Goal: Transaction & Acquisition: Purchase product/service

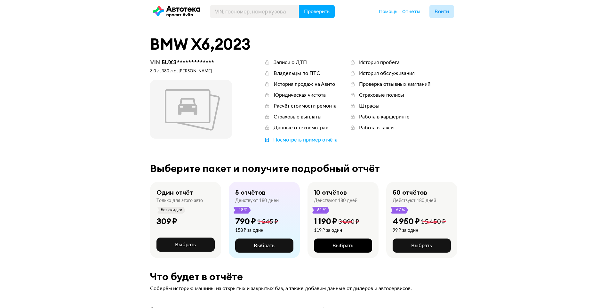
click at [344, 246] on span "Выбрать" at bounding box center [342, 245] width 21 height 5
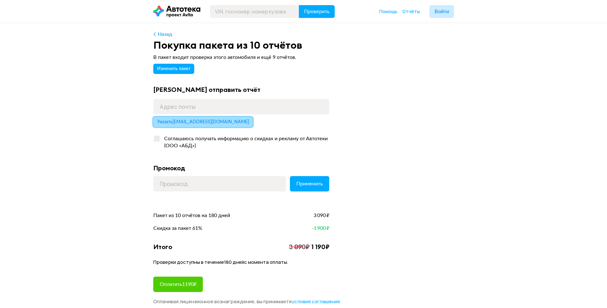
click at [197, 121] on span "Указать [EMAIL_ADDRESS][DOMAIN_NAME]" at bounding box center [203, 122] width 92 height 4
type input "[EMAIL_ADDRESS][DOMAIN_NAME]"
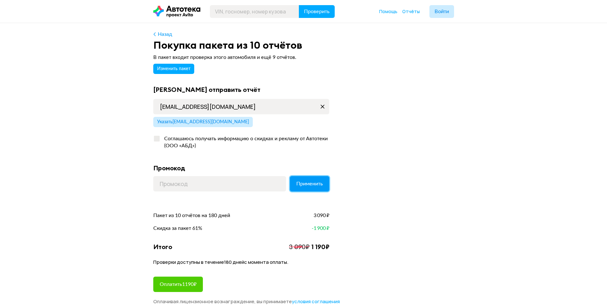
click at [306, 183] on span "Применить" at bounding box center [309, 183] width 27 height 5
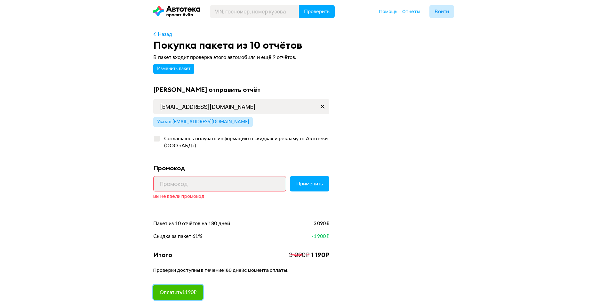
click at [189, 289] on span "Оплатить 1190 ₽" at bounding box center [178, 291] width 37 height 5
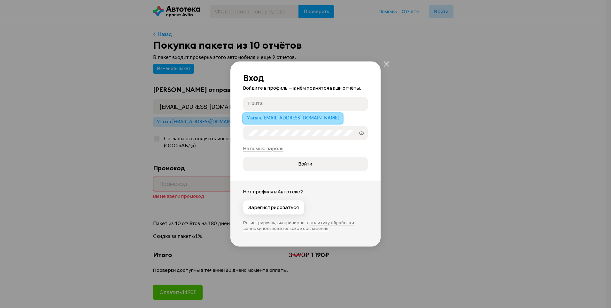
click at [279, 117] on span "Указать popov_al@bk.ru" at bounding box center [293, 118] width 92 height 4
type input "[EMAIL_ADDRESS][DOMAIN_NAME]"
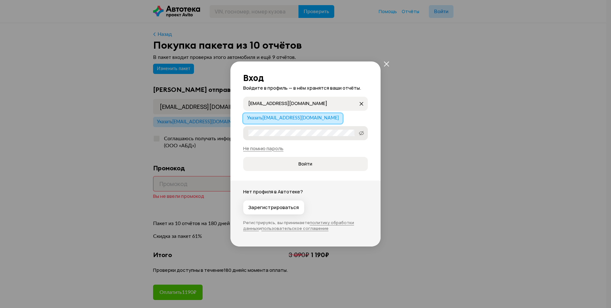
click at [286, 137] on label "Пароль" at bounding box center [305, 133] width 125 height 14
click at [384, 62] on icon "закрыть" at bounding box center [386, 63] width 5 height 5
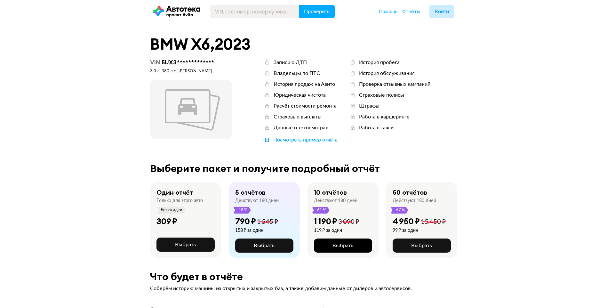
click at [346, 246] on span "Выбрать" at bounding box center [342, 245] width 21 height 5
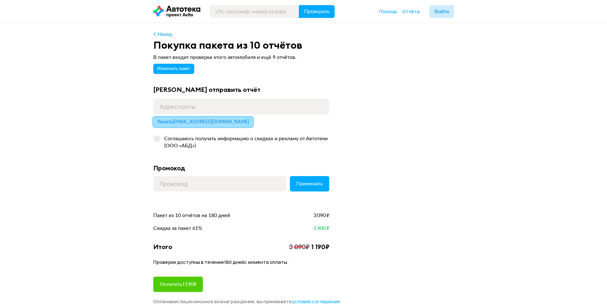
click at [193, 120] on span "Указать [EMAIL_ADDRESS][DOMAIN_NAME]" at bounding box center [203, 122] width 92 height 4
type input "[EMAIL_ADDRESS][DOMAIN_NAME]"
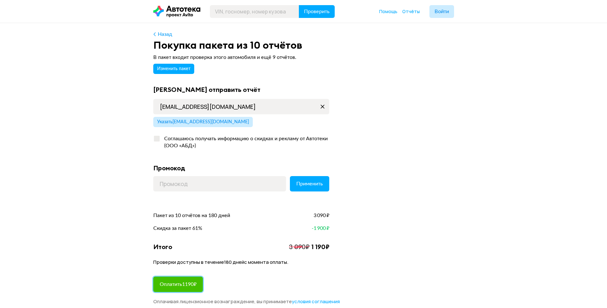
click at [187, 281] on span "Оплатить 1190 ₽" at bounding box center [178, 283] width 37 height 5
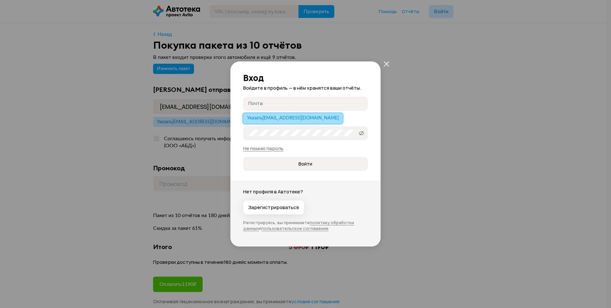
click at [295, 119] on span "Указать popov_al@bk.ru" at bounding box center [293, 118] width 92 height 4
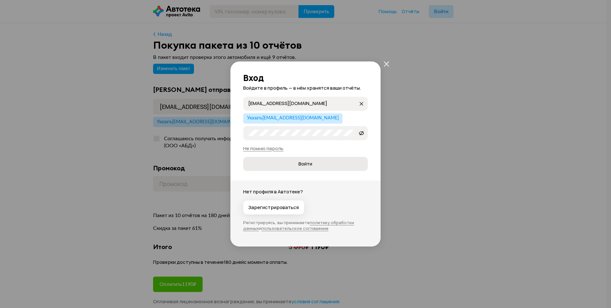
click at [310, 166] on span "Войти" at bounding box center [306, 164] width 14 height 6
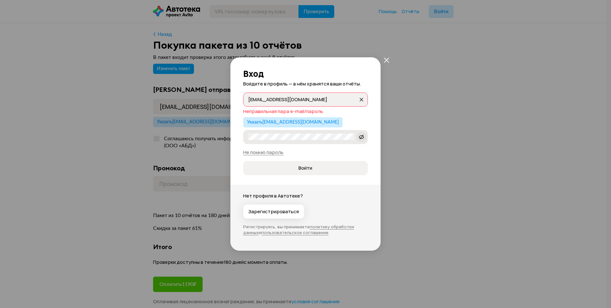
click at [362, 138] on icon at bounding box center [361, 137] width 5 height 6
drag, startPoint x: 297, startPoint y: 98, endPoint x: 227, endPoint y: 96, distance: 70.1
click at [227, 96] on div "Вход Войдите в профиль — в нём хранятся ваши отчёты. popov_al@bk.ru popov_al@bk…" at bounding box center [305, 154] width 611 height 308
click at [279, 122] on span "Указать popov_al@bk.ru" at bounding box center [293, 122] width 92 height 4
type input "[EMAIL_ADDRESS][DOMAIN_NAME]"
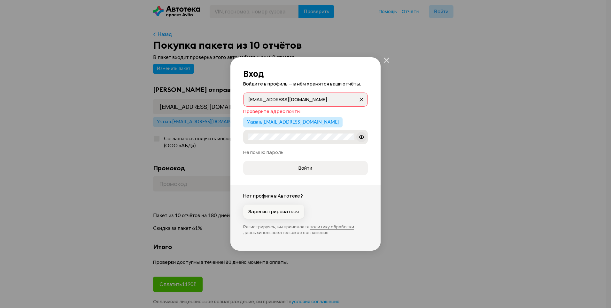
click at [292, 210] on span "Зарегистрироваться" at bounding box center [273, 211] width 51 height 6
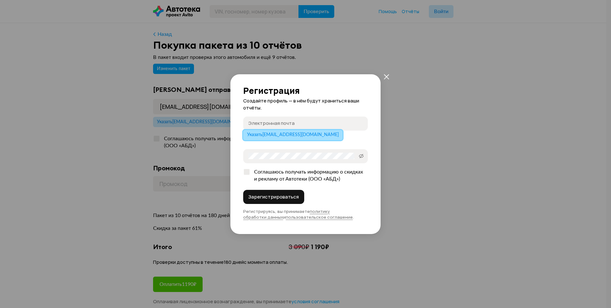
click at [278, 134] on span "Указать popov_al@bk.ru" at bounding box center [293, 134] width 92 height 4
type input "[EMAIL_ADDRESS][DOMAIN_NAME]"
click at [248, 170] on div at bounding box center [247, 172] width 6 height 6
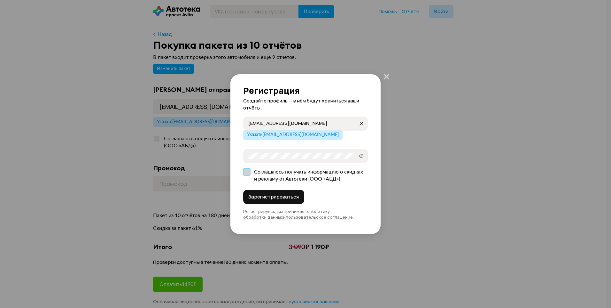
click at [248, 170] on input "Соглашаюсь получать информацию о скидках и рекламу от Автотеки (ООО «АБД»)" at bounding box center [245, 170] width 4 height 4
click at [282, 198] on span "Зарегистрироваться" at bounding box center [273, 196] width 51 height 6
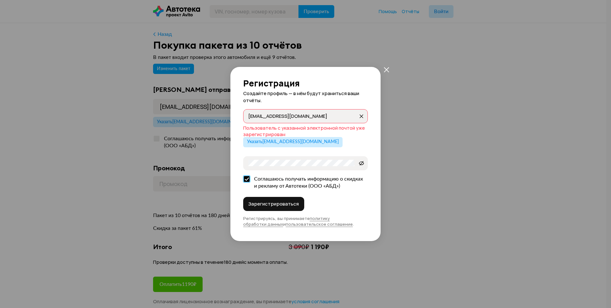
click at [247, 177] on label "Соглашаюсь получать информацию о скидках и рекламу от Автотеки (ООО «АБД»)" at bounding box center [305, 183] width 125 height 20
click at [247, 177] on input "Соглашаюсь получать информацию о скидках и рекламу от Автотеки (ООО «АБД»)" at bounding box center [245, 177] width 4 height 4
click at [364, 164] on icon at bounding box center [361, 163] width 5 height 6
click at [248, 177] on div at bounding box center [247, 179] width 6 height 6
click at [248, 177] on input "Соглашаюсь получать информацию о скидках и рекламу от Автотеки (ООО «АБД»)" at bounding box center [245, 177] width 4 height 4
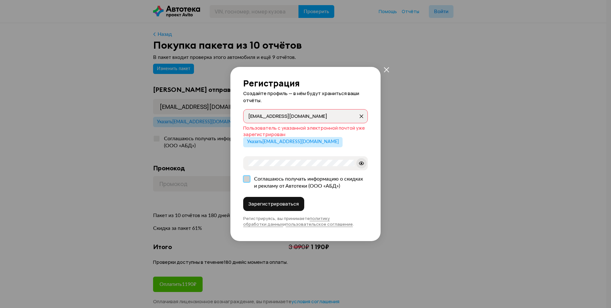
checkbox input "true"
click at [388, 69] on icon "закрыть" at bounding box center [386, 69] width 5 height 5
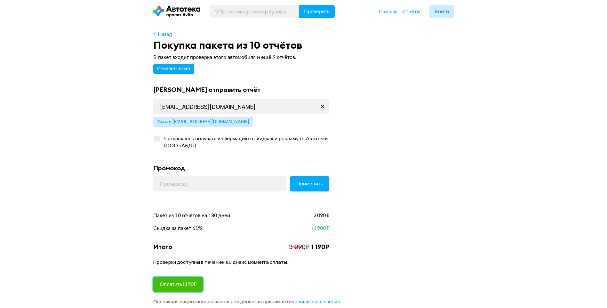
click at [195, 286] on span "Оплатить 1190 ₽" at bounding box center [178, 283] width 37 height 5
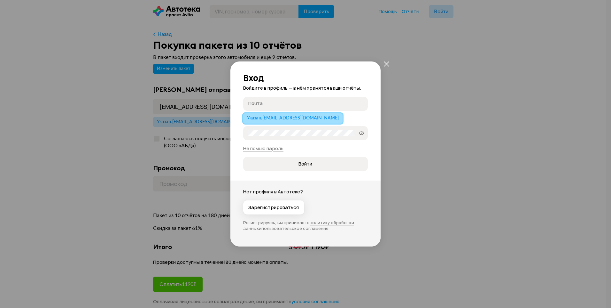
click at [286, 116] on span "Указать popov_al@bk.ru" at bounding box center [293, 118] width 92 height 4
type input "[EMAIL_ADDRESS][DOMAIN_NAME]"
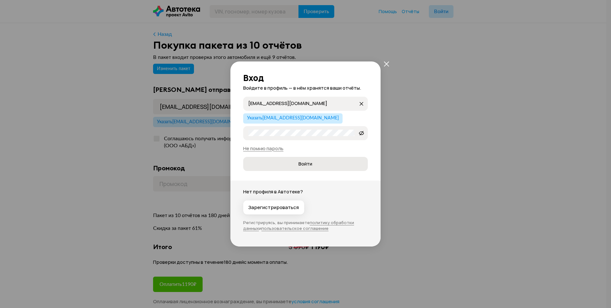
click at [311, 167] on span "Войти" at bounding box center [306, 164] width 14 height 6
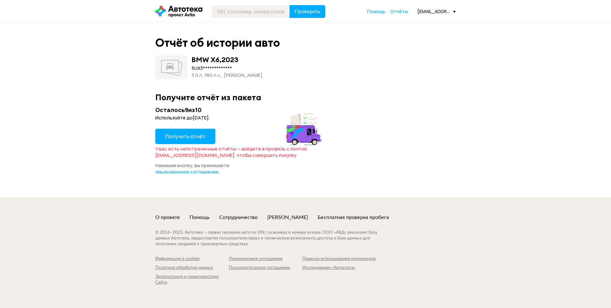
click at [194, 139] on span "Получить отчёт" at bounding box center [185, 136] width 40 height 7
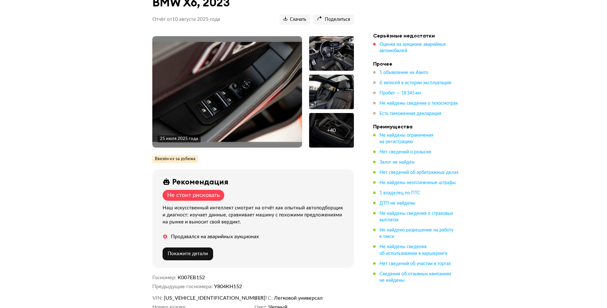
scroll to position [32, 0]
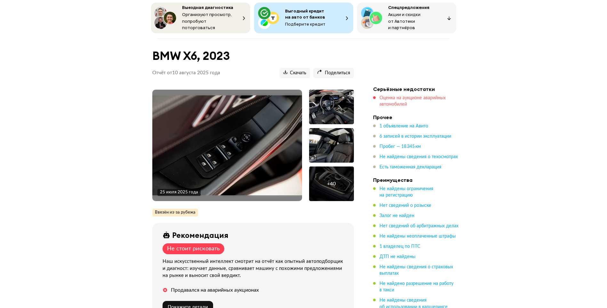
click at [405, 96] on span "Оценка на аукционе аварийных автомобилей" at bounding box center [412, 101] width 66 height 11
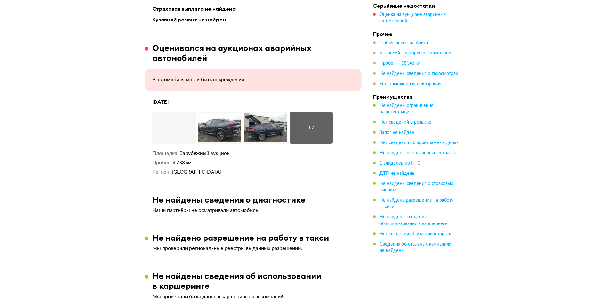
scroll to position [879, 0]
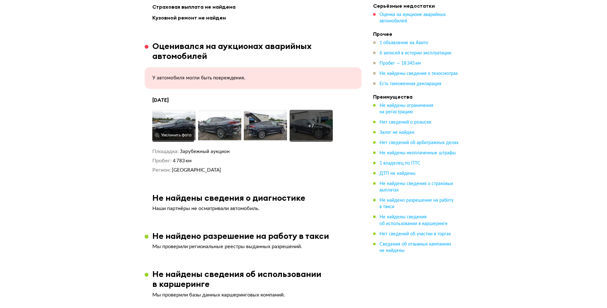
click at [175, 116] on img at bounding box center [173, 126] width 43 height 32
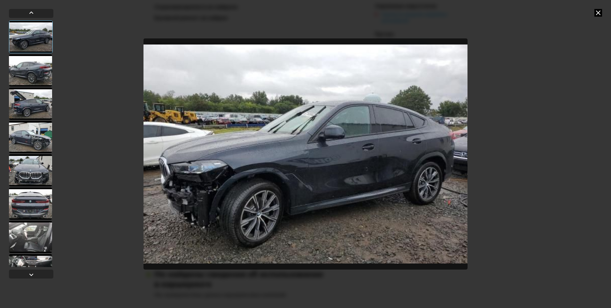
click at [36, 69] on div at bounding box center [30, 70] width 43 height 32
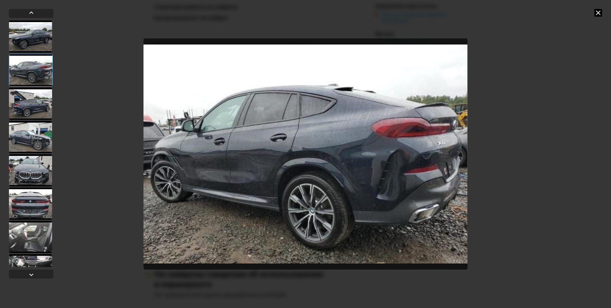
click at [32, 101] on div at bounding box center [30, 104] width 43 height 32
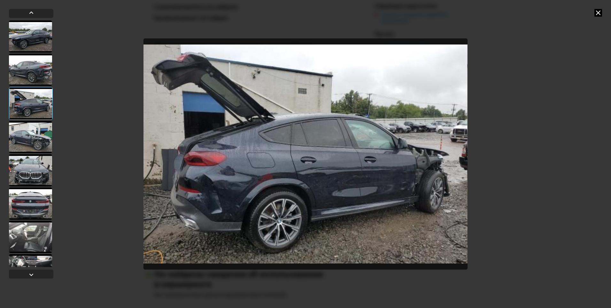
click at [33, 135] on div at bounding box center [30, 137] width 43 height 32
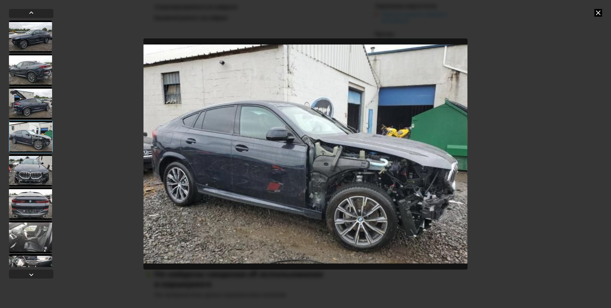
click at [49, 166] on div at bounding box center [30, 170] width 43 height 32
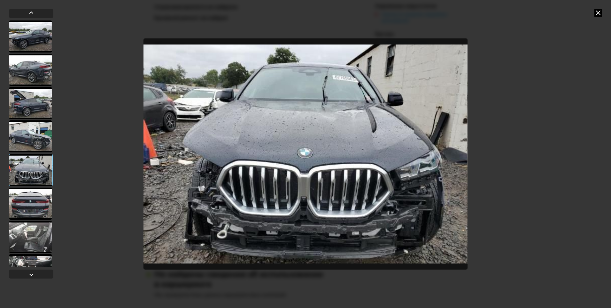
click at [26, 205] on div at bounding box center [30, 203] width 43 height 32
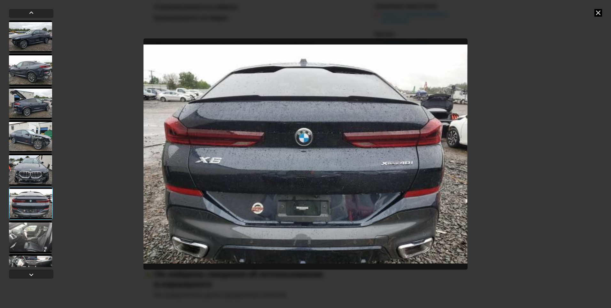
click at [29, 224] on div at bounding box center [30, 237] width 43 height 32
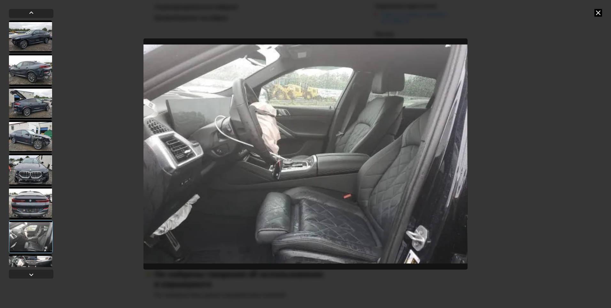
click at [32, 235] on div at bounding box center [31, 236] width 44 height 33
click at [599, 12] on icon at bounding box center [599, 13] width 8 height 8
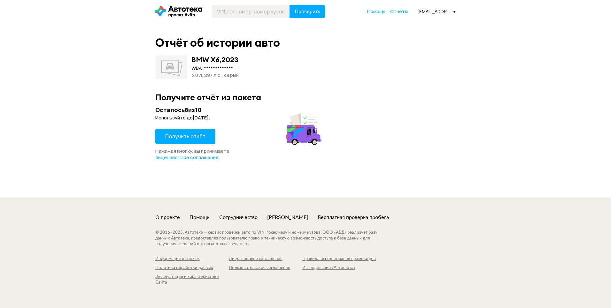
click at [193, 131] on button "Получить отчёт" at bounding box center [185, 136] width 60 height 15
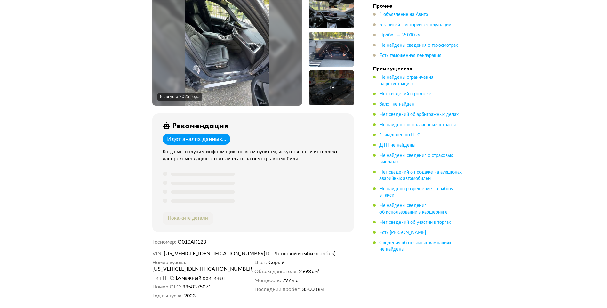
scroll to position [160, 0]
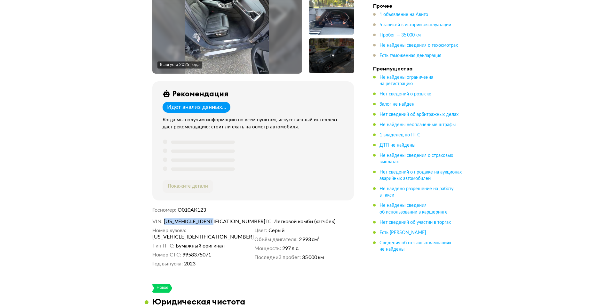
drag, startPoint x: 164, startPoint y: 219, endPoint x: 222, endPoint y: 219, distance: 57.6
click at [222, 219] on dd "WBA11EY0X09S38742" at bounding box center [208, 221] width 88 height 6
drag, startPoint x: 222, startPoint y: 219, endPoint x: 214, endPoint y: 219, distance: 8.0
copy span "WBA11EY0X09S38742"
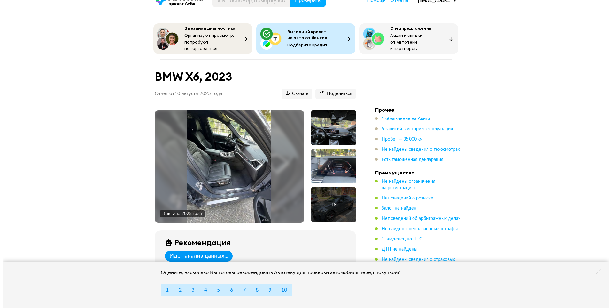
scroll to position [0, 0]
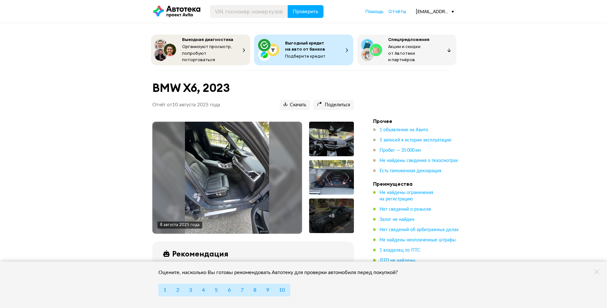
click at [332, 134] on div at bounding box center [331, 139] width 45 height 35
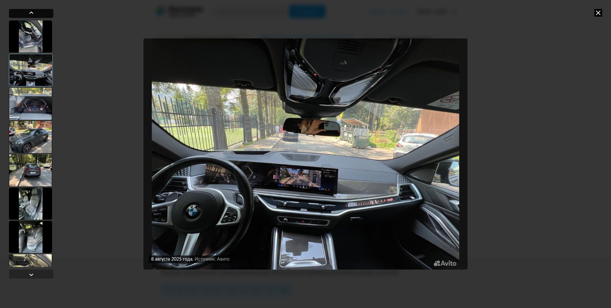
click at [37, 13] on div at bounding box center [31, 13] width 44 height 9
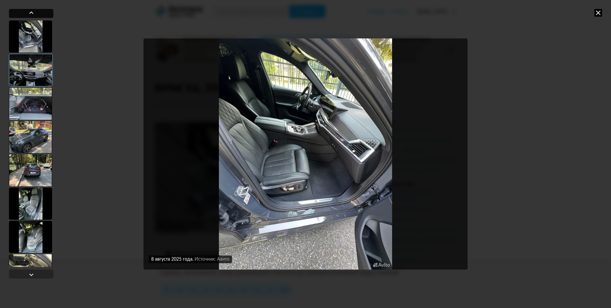
click at [37, 13] on div at bounding box center [31, 13] width 44 height 9
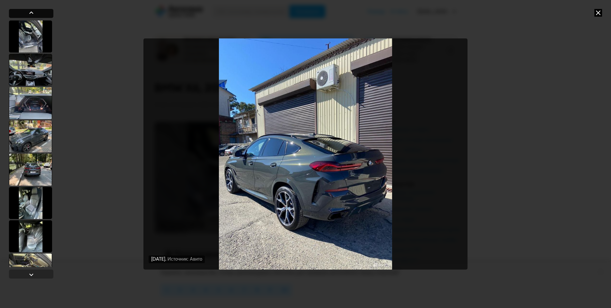
click at [37, 13] on div at bounding box center [31, 13] width 44 height 9
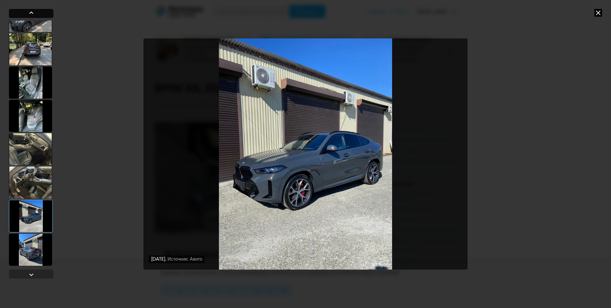
click at [37, 13] on div at bounding box center [31, 13] width 44 height 9
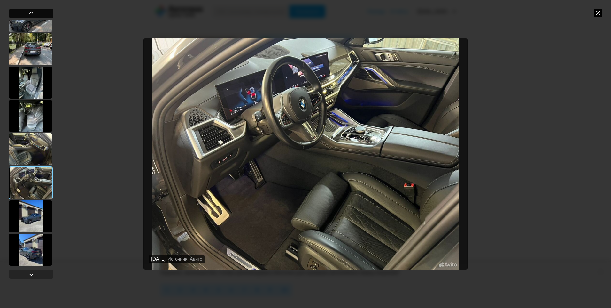
click at [37, 13] on div at bounding box center [31, 13] width 44 height 9
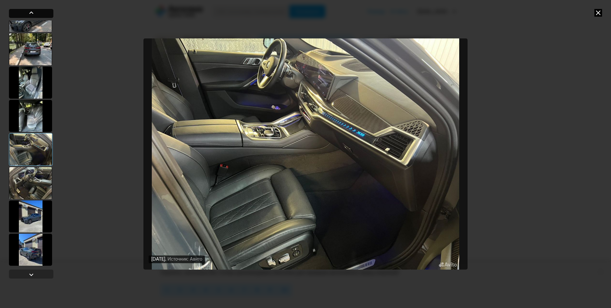
click at [37, 13] on div at bounding box center [31, 13] width 44 height 9
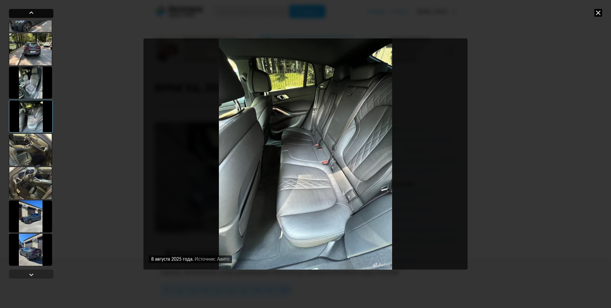
click at [37, 13] on div at bounding box center [31, 13] width 44 height 9
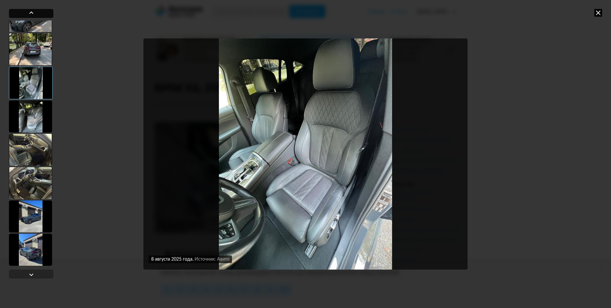
click at [37, 13] on div at bounding box center [31, 13] width 44 height 9
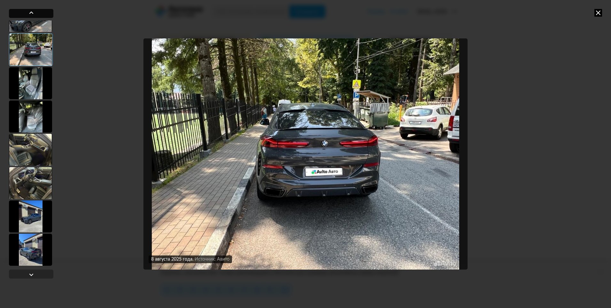
click at [37, 13] on div at bounding box center [31, 13] width 44 height 9
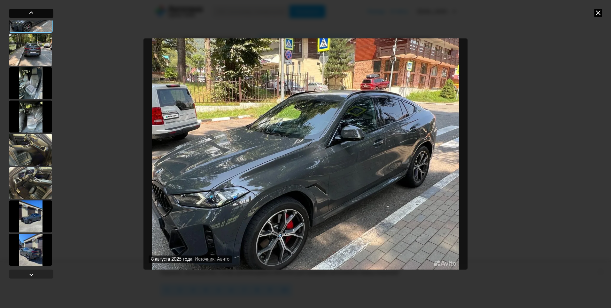
click at [37, 13] on div at bounding box center [31, 13] width 44 height 9
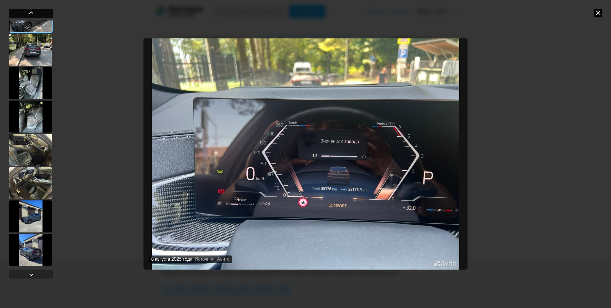
scroll to position [75, 0]
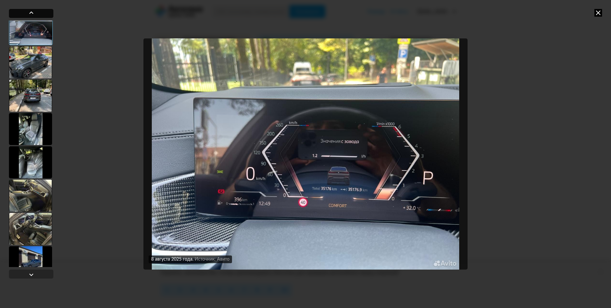
click at [37, 13] on div at bounding box center [31, 13] width 44 height 9
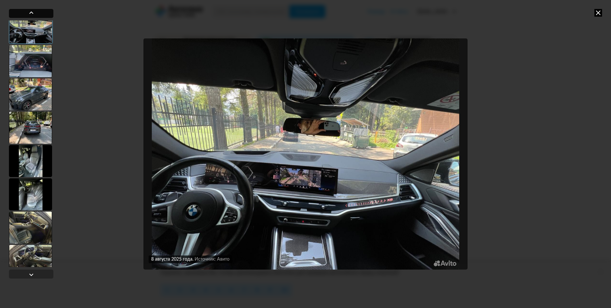
click at [37, 13] on div at bounding box center [31, 13] width 44 height 9
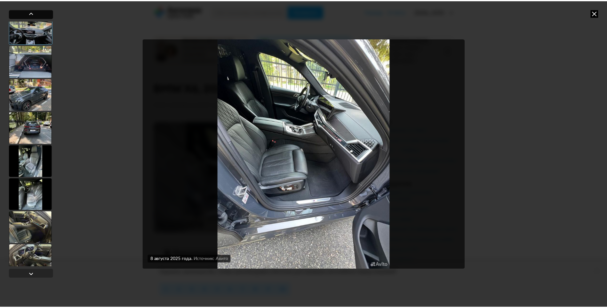
scroll to position [11, 0]
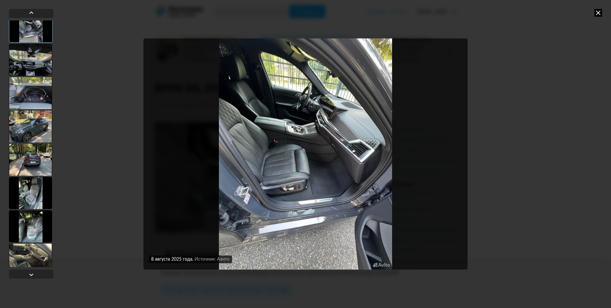
click at [598, 11] on icon at bounding box center [599, 13] width 8 height 8
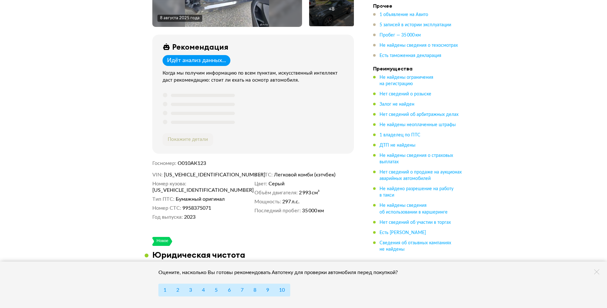
scroll to position [224, 0]
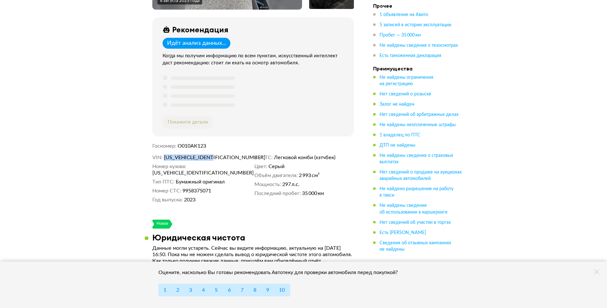
drag, startPoint x: 164, startPoint y: 154, endPoint x: 221, endPoint y: 154, distance: 56.3
click at [221, 154] on dd "WBA11EY0X09S38742" at bounding box center [208, 157] width 88 height 6
drag, startPoint x: 221, startPoint y: 154, endPoint x: 215, endPoint y: 154, distance: 5.8
copy span "WBA11EY0X09S38742"
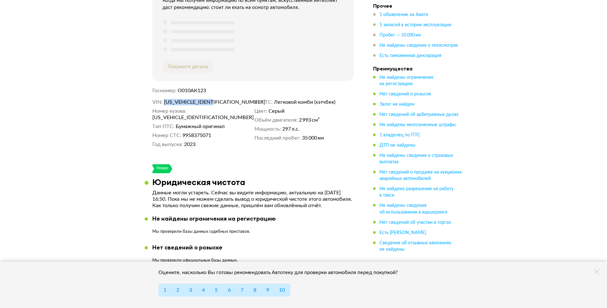
scroll to position [288, 0]
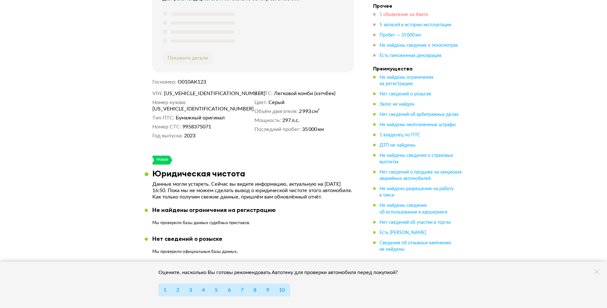
click at [403, 13] on span "1 объявление на Авито" at bounding box center [403, 14] width 49 height 4
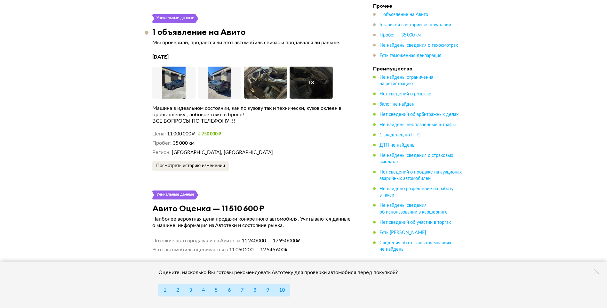
scroll to position [1124, 0]
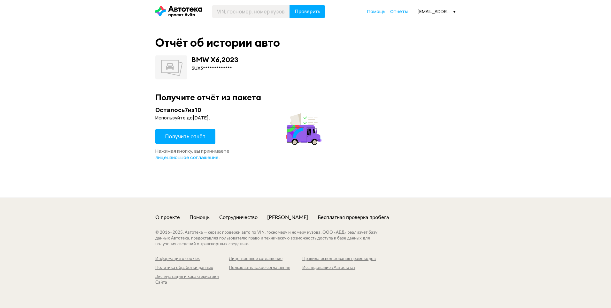
click at [198, 135] on span "Получить отчёт" at bounding box center [185, 136] width 40 height 7
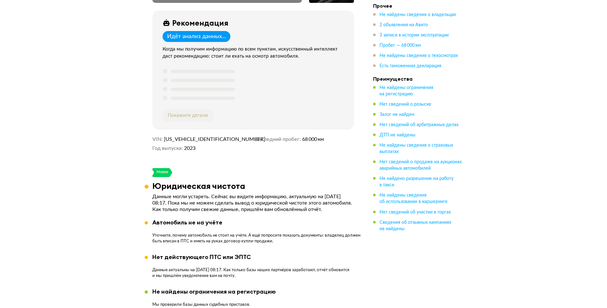
scroll to position [256, 0]
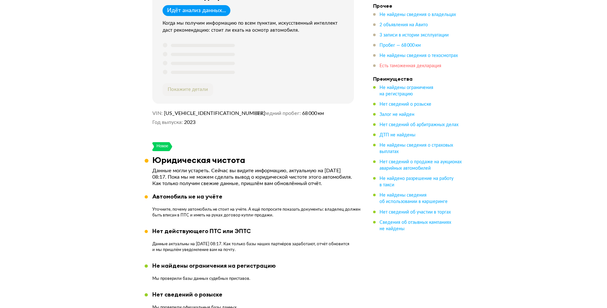
click at [425, 68] on span "Есть таможенная декларация" at bounding box center [410, 66] width 62 height 4
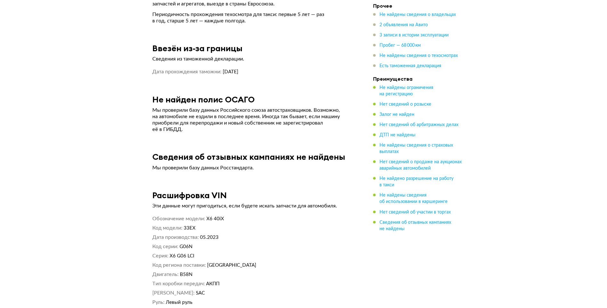
scroll to position [1956, 0]
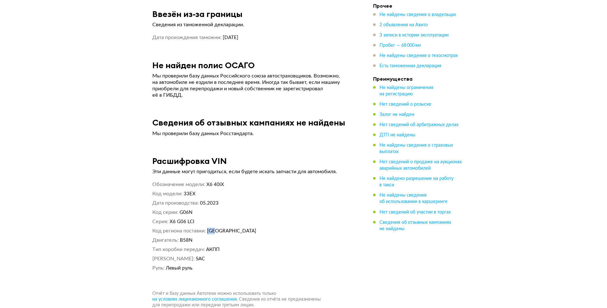
drag, startPoint x: 208, startPoint y: 226, endPoint x: 221, endPoint y: 226, distance: 13.8
click at [221, 227] on dl "Код региона поставки USA" at bounding box center [252, 230] width 201 height 7
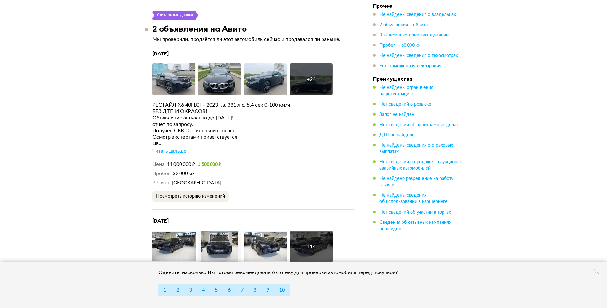
scroll to position [1061, 0]
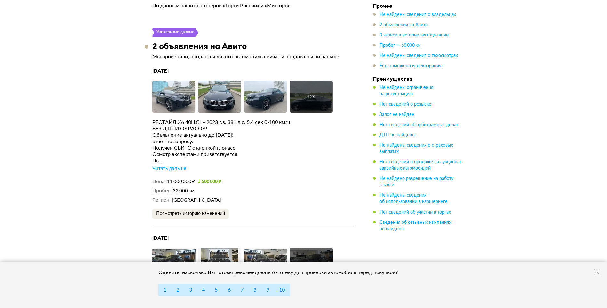
click at [175, 166] on div "Читать дальше" at bounding box center [169, 168] width 34 height 6
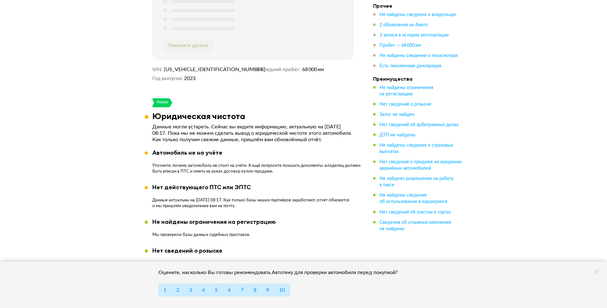
scroll to position [229, 0]
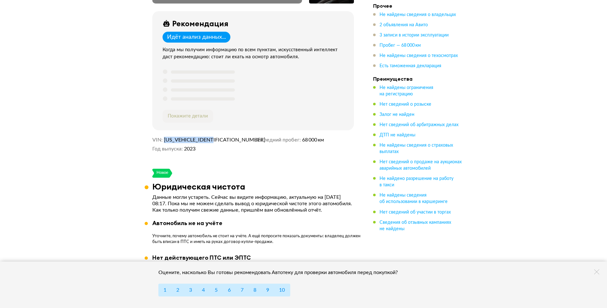
drag, startPoint x: 164, startPoint y: 136, endPoint x: 219, endPoint y: 137, distance: 55.0
click at [219, 137] on dd "5UX33EX0XR9S46407" at bounding box center [208, 140] width 88 height 6
drag, startPoint x: 219, startPoint y: 137, endPoint x: 213, endPoint y: 137, distance: 6.4
copy span "5UX33EX0XR9S46407"
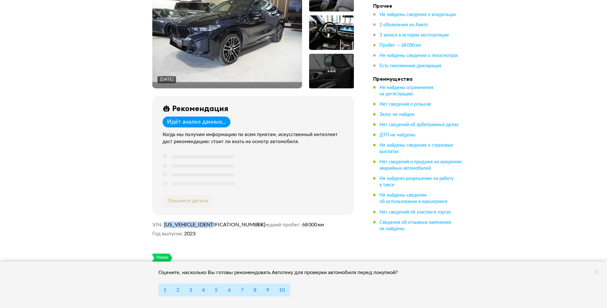
scroll to position [160, 0]
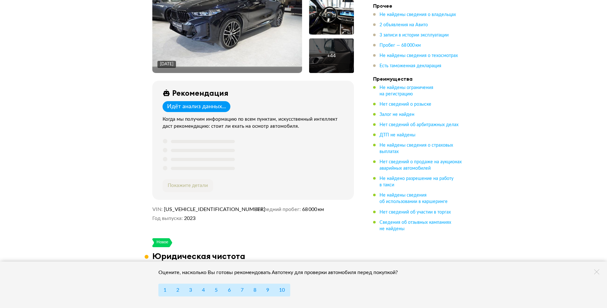
click at [194, 216] on span "2023" at bounding box center [190, 218] width 12 height 6
click at [192, 206] on span "5UX33EX0XR9S46407" at bounding box center [201, 209] width 74 height 6
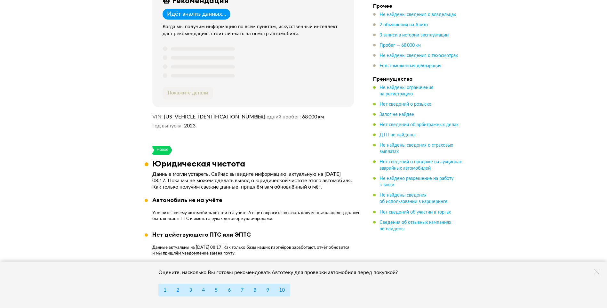
scroll to position [256, 0]
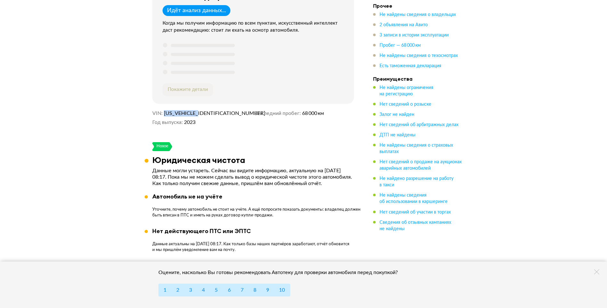
drag, startPoint x: 164, startPoint y: 110, endPoint x: 202, endPoint y: 110, distance: 38.1
click at [202, 110] on span "5UX33EX0XR9S46407" at bounding box center [201, 113] width 74 height 6
click at [218, 121] on dd "2023" at bounding box center [218, 122] width 68 height 6
drag, startPoint x: 164, startPoint y: 110, endPoint x: 231, endPoint y: 111, distance: 66.5
click at [231, 111] on dd "5UX33EX0XR9S46407" at bounding box center [208, 113] width 88 height 6
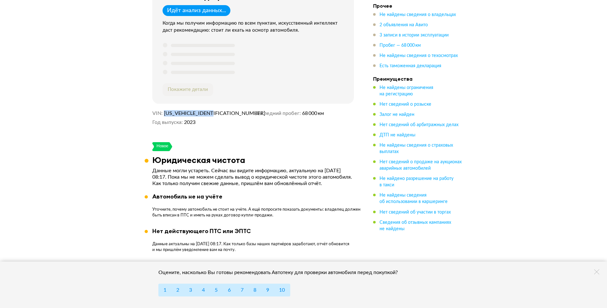
drag, startPoint x: 231, startPoint y: 111, endPoint x: 202, endPoint y: 111, distance: 29.1
copy span "5UX33EX0XR9S46407"
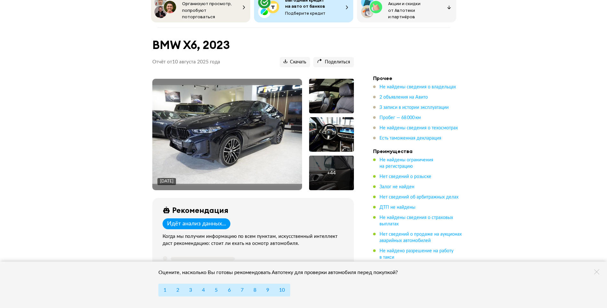
scroll to position [0, 0]
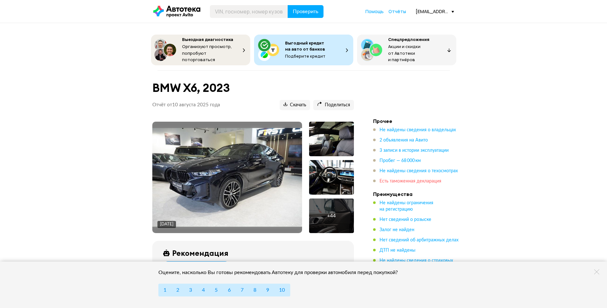
click at [425, 179] on span "Есть таможенная декларация" at bounding box center [410, 181] width 62 height 4
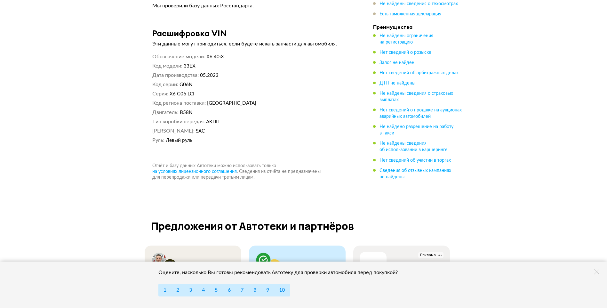
scroll to position [2289, 0]
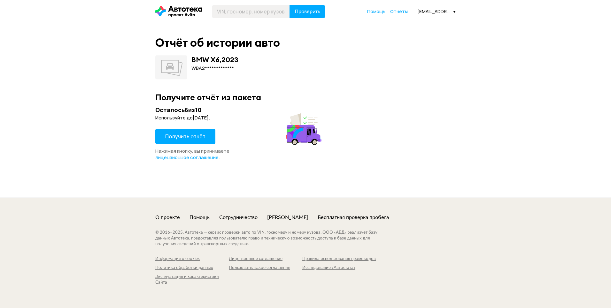
click at [190, 137] on span "Получить отчёт" at bounding box center [185, 136] width 40 height 7
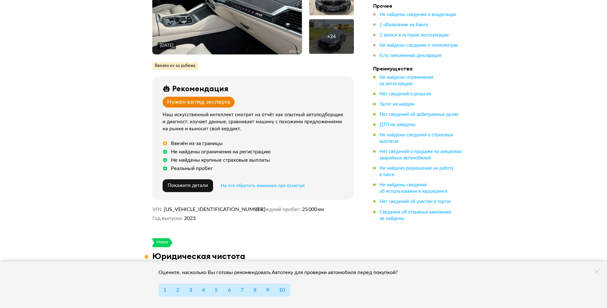
scroll to position [192, 0]
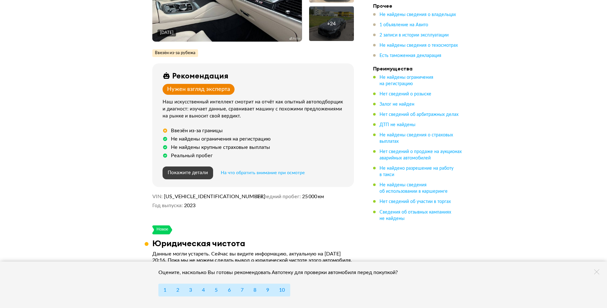
click at [191, 170] on span "Покажите детали" at bounding box center [188, 172] width 40 height 5
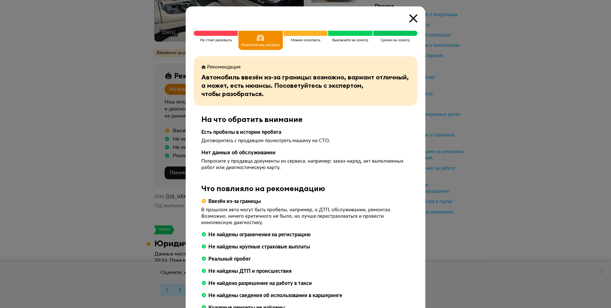
click at [413, 19] on icon at bounding box center [414, 18] width 8 height 8
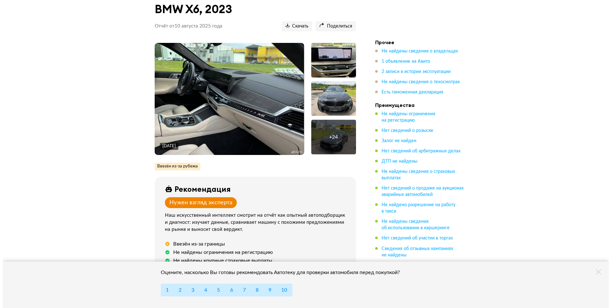
scroll to position [32, 0]
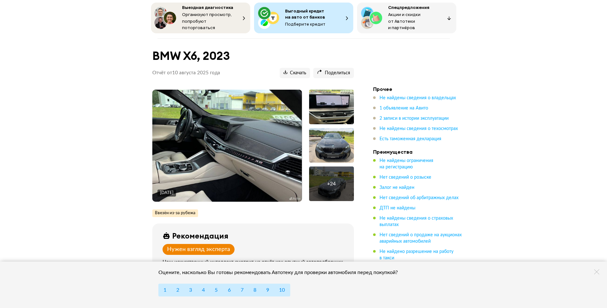
click at [342, 142] on div at bounding box center [331, 145] width 45 height 35
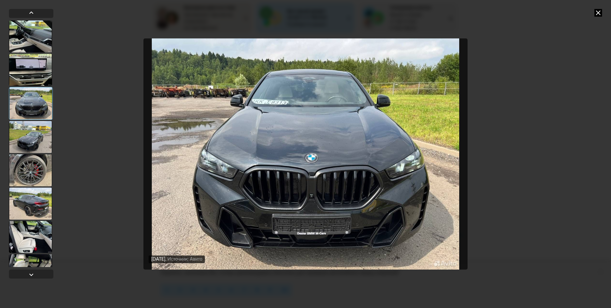
click at [24, 197] on div at bounding box center [30, 203] width 43 height 32
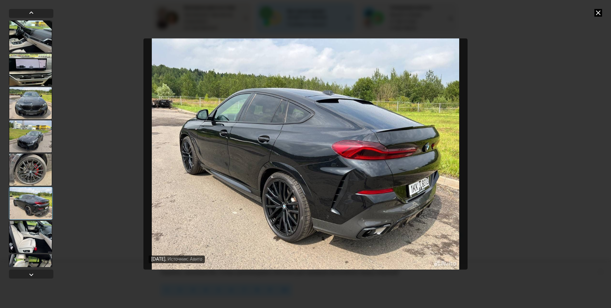
click at [426, 197] on img "Go to Slide 6" at bounding box center [306, 153] width 324 height 231
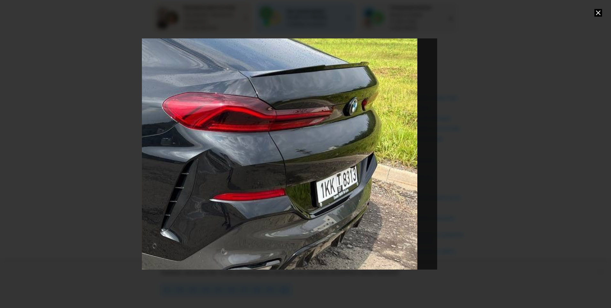
drag, startPoint x: 439, startPoint y: 205, endPoint x: 175, endPoint y: 171, distance: 266.0
click at [175, 171] on div "Go to Slide 6" at bounding box center [110, 119] width 655 height 461
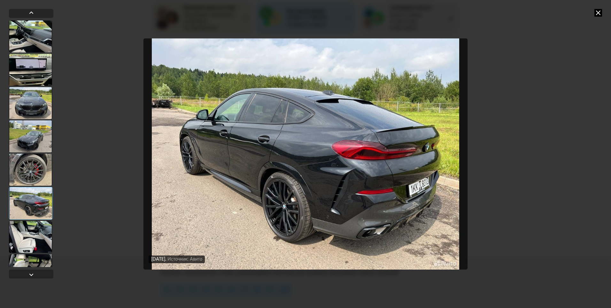
click at [426, 192] on img "Go to Slide 6" at bounding box center [306, 153] width 324 height 231
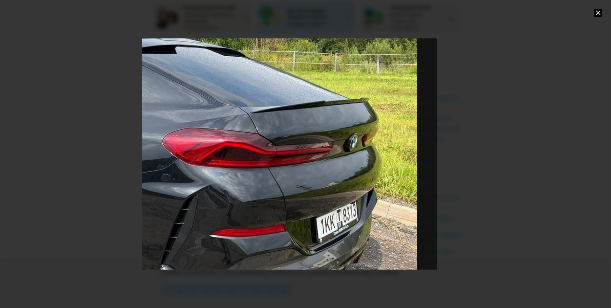
drag, startPoint x: 439, startPoint y: 193, endPoint x: 231, endPoint y: 195, distance: 208.2
click at [231, 195] on div "Go to Slide 6" at bounding box center [110, 155] width 655 height 461
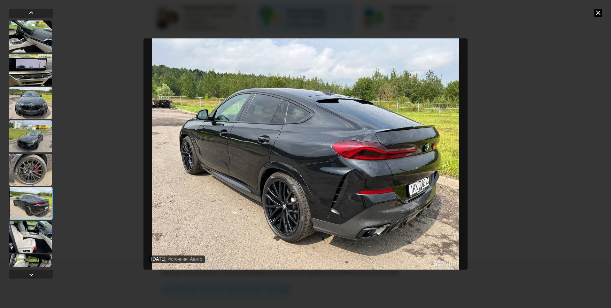
click at [29, 208] on div at bounding box center [31, 203] width 44 height 33
click at [32, 236] on div at bounding box center [30, 237] width 43 height 32
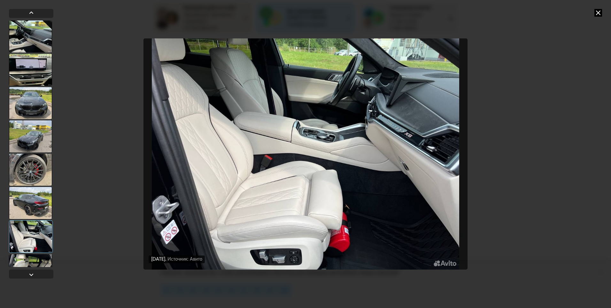
click at [35, 266] on div at bounding box center [30, 270] width 43 height 32
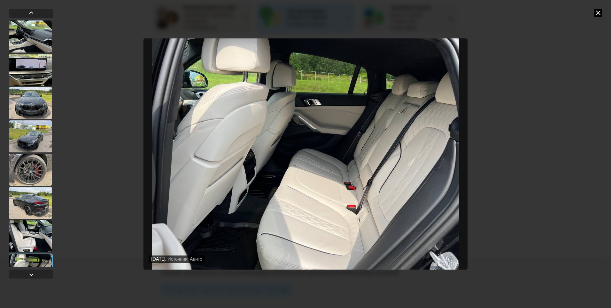
click at [35, 266] on div at bounding box center [31, 269] width 44 height 33
click at [34, 273] on div at bounding box center [32, 275] width 8 height 8
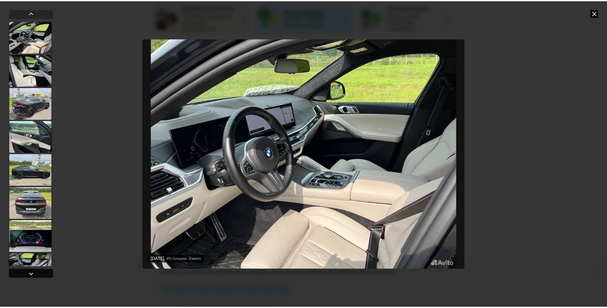
scroll to position [266, 0]
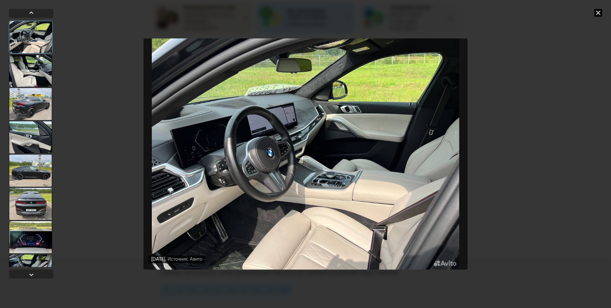
click at [317, 248] on img "Go to Slide 9" at bounding box center [306, 153] width 324 height 231
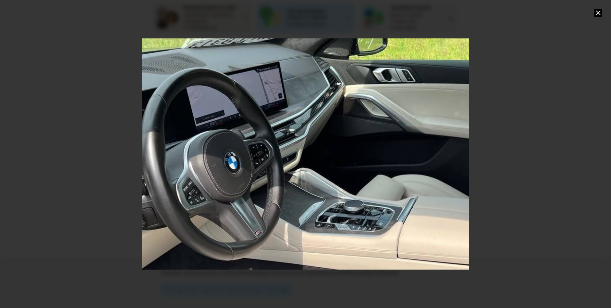
drag, startPoint x: 356, startPoint y: 249, endPoint x: 354, endPoint y: 260, distance: 10.8
click at [354, 260] on div "Go to Slide 9" at bounding box center [303, 163] width 655 height 461
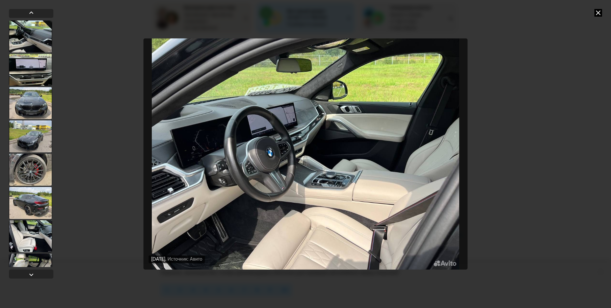
click at [598, 11] on icon at bounding box center [599, 13] width 8 height 8
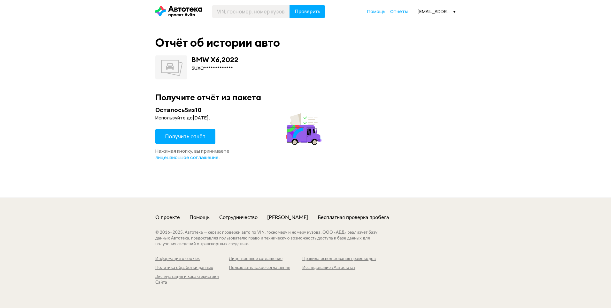
click at [199, 134] on span "Получить отчёт" at bounding box center [185, 136] width 40 height 7
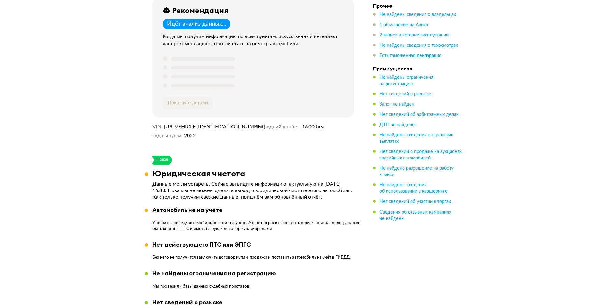
scroll to position [256, 0]
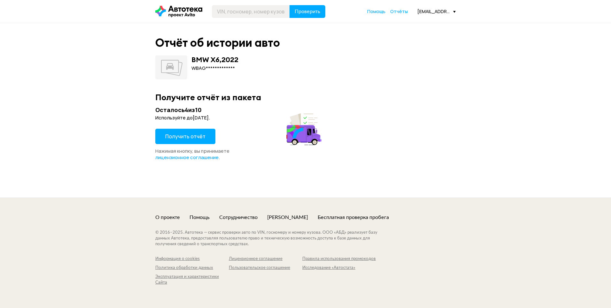
click at [190, 138] on span "Получить отчёт" at bounding box center [185, 136] width 40 height 7
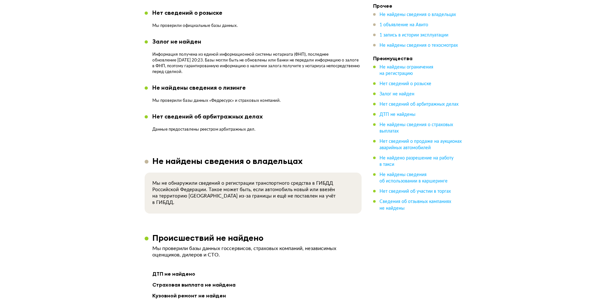
scroll to position [480, 0]
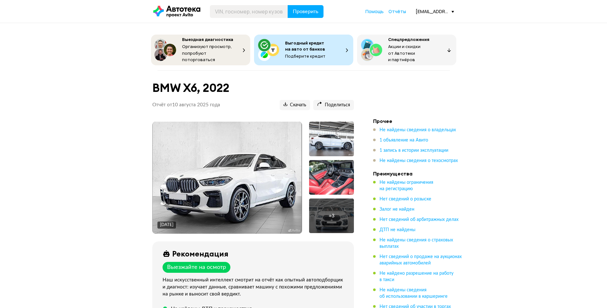
click at [279, 169] on img at bounding box center [227, 178] width 149 height 112
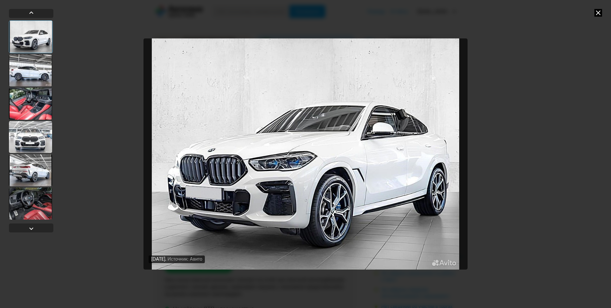
click at [34, 73] on div at bounding box center [30, 70] width 43 height 32
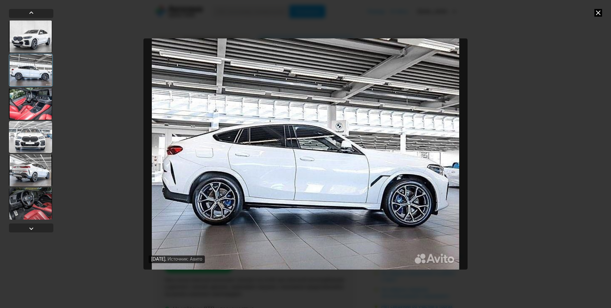
click at [35, 100] on div at bounding box center [30, 104] width 43 height 32
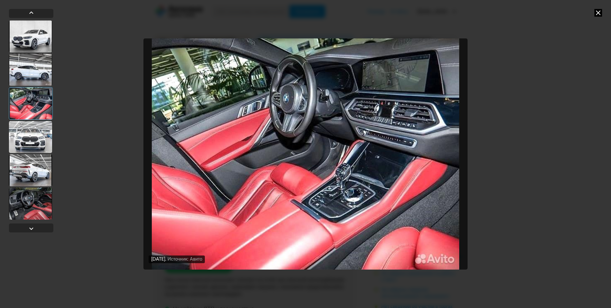
click at [35, 134] on div at bounding box center [30, 137] width 43 height 32
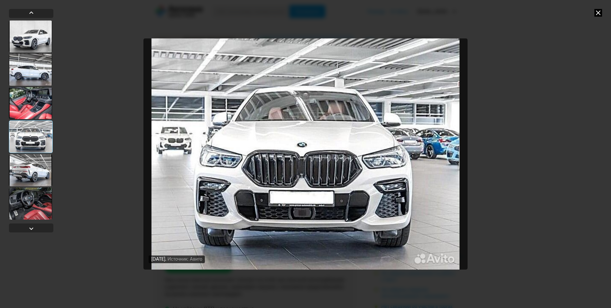
click at [34, 164] on div at bounding box center [30, 170] width 43 height 32
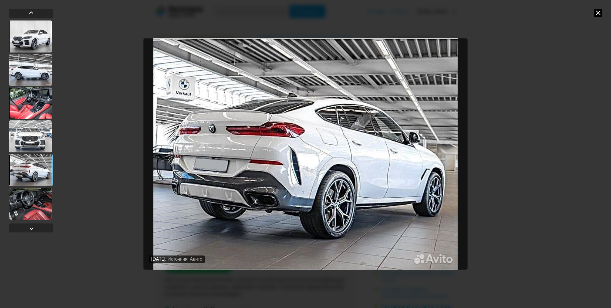
click at [35, 198] on div at bounding box center [30, 203] width 43 height 32
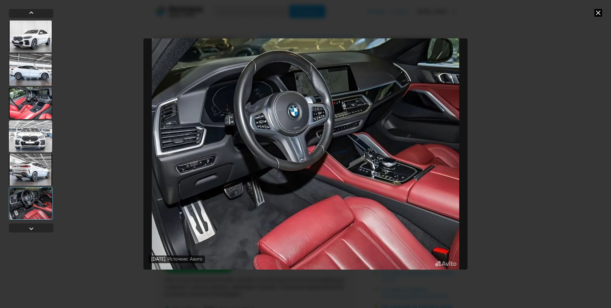
click at [365, 244] on img "Go to Slide 6" at bounding box center [306, 153] width 324 height 231
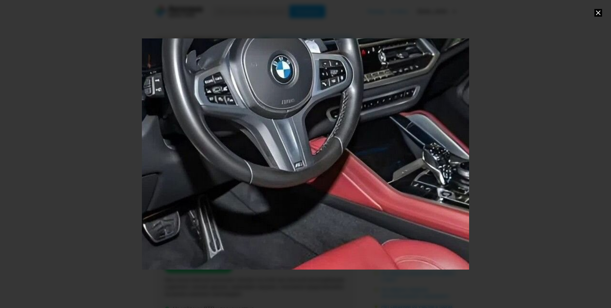
click at [365, 244] on div "Go to Slide 6" at bounding box center [305, 153] width 655 height 461
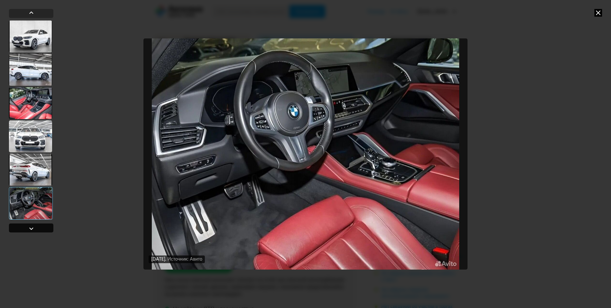
click at [37, 229] on div at bounding box center [31, 227] width 44 height 9
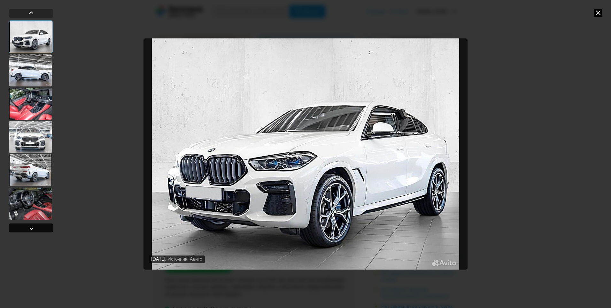
click at [37, 229] on div at bounding box center [31, 227] width 44 height 9
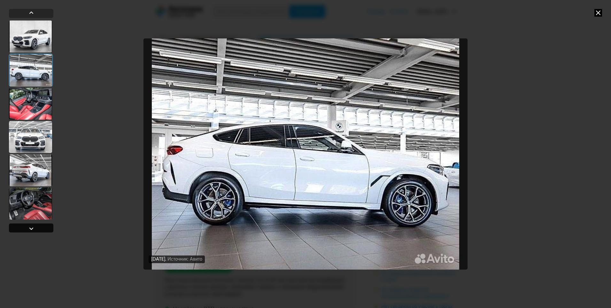
click at [37, 229] on div at bounding box center [31, 227] width 44 height 9
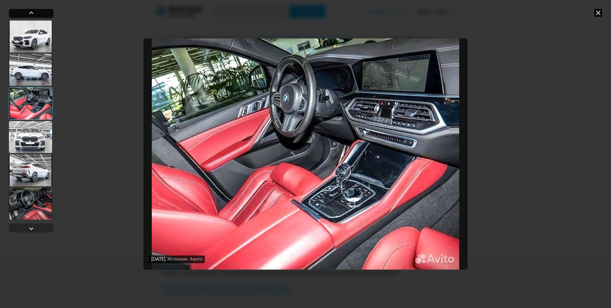
click at [30, 13] on div at bounding box center [32, 13] width 8 height 8
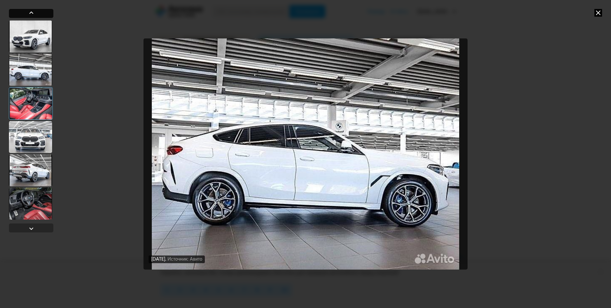
click at [30, 13] on div at bounding box center [32, 13] width 8 height 8
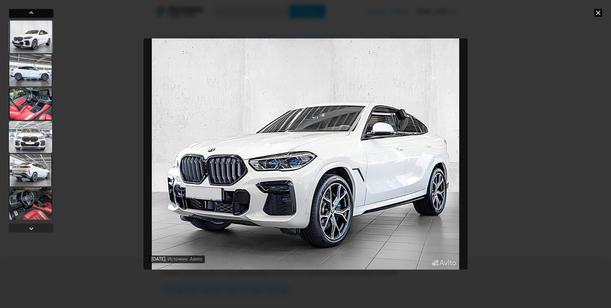
click at [30, 13] on div at bounding box center [32, 13] width 8 height 8
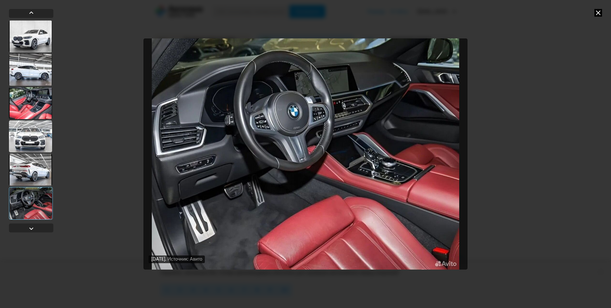
click at [601, 9] on icon at bounding box center [599, 13] width 8 height 8
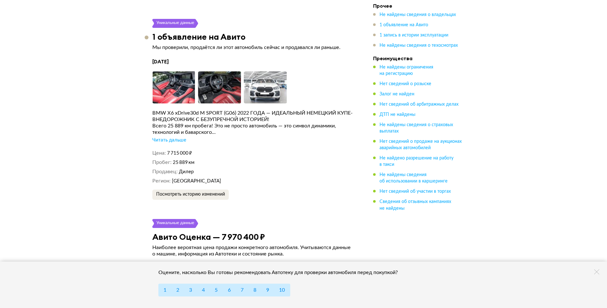
scroll to position [1087, 0]
